Goal: Information Seeking & Learning: Learn about a topic

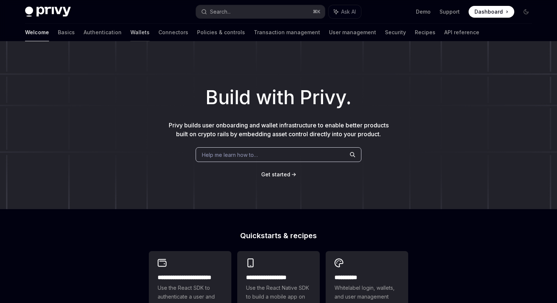
click at [130, 37] on link "Wallets" at bounding box center [139, 33] width 19 height 18
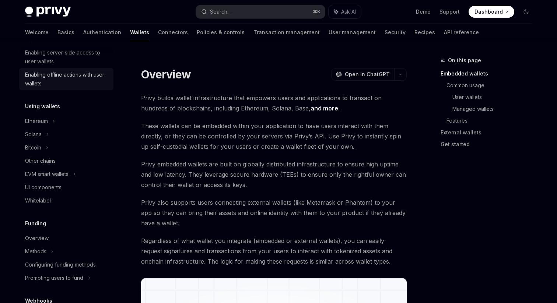
scroll to position [144, 0]
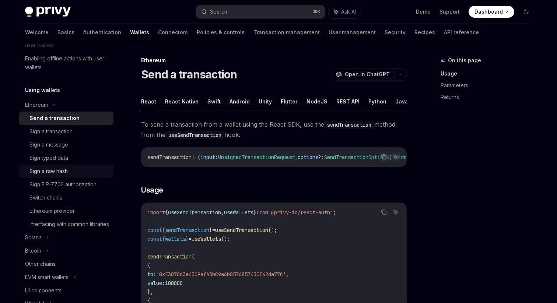
click at [50, 173] on div "Sign a raw hash" at bounding box center [48, 171] width 38 height 9
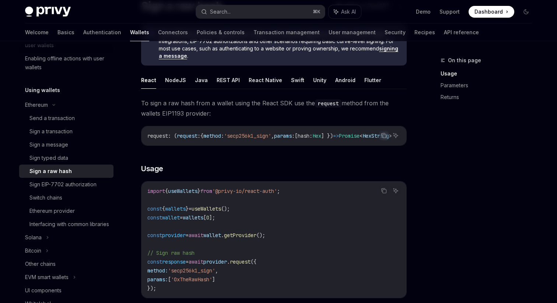
scroll to position [72, 0]
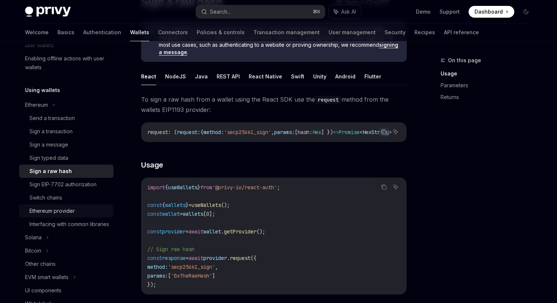
click at [55, 207] on div "Ethereum provider" at bounding box center [51, 211] width 45 height 9
type textarea "*"
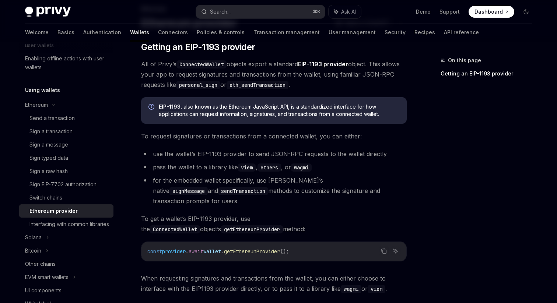
scroll to position [53, 0]
